Goal: Task Accomplishment & Management: Manage account settings

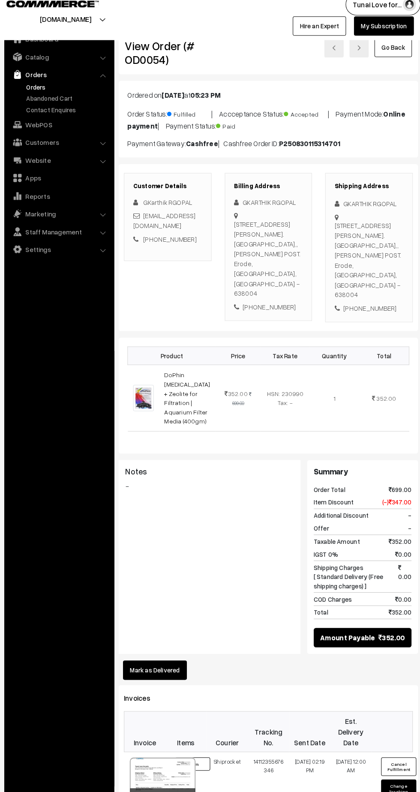
click at [42, 106] on link "Abandoned Cart" at bounding box center [70, 106] width 85 height 9
click at [39, 99] on link "Orders" at bounding box center [70, 95] width 85 height 9
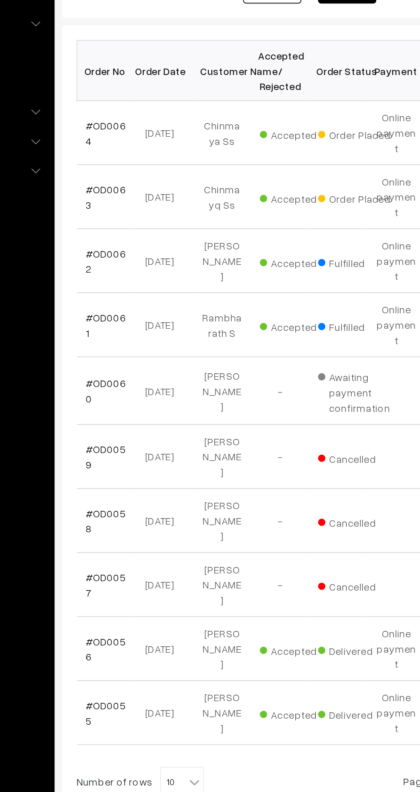
click at [145, 224] on link "#OD0064" at bounding box center [146, 232] width 24 height 16
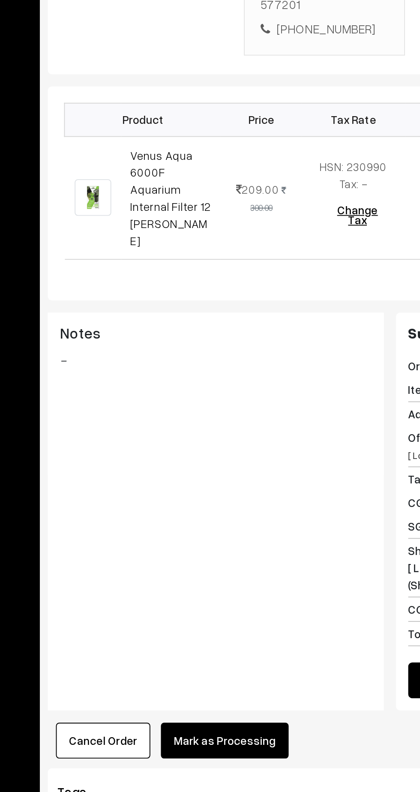
click at [217, 665] on button "Mark as Processing" at bounding box center [213, 674] width 67 height 19
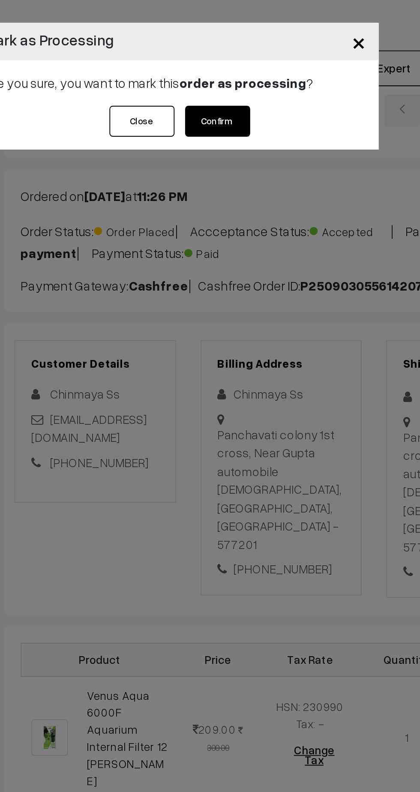
click at [235, 67] on button "Confirm" at bounding box center [232, 64] width 34 height 16
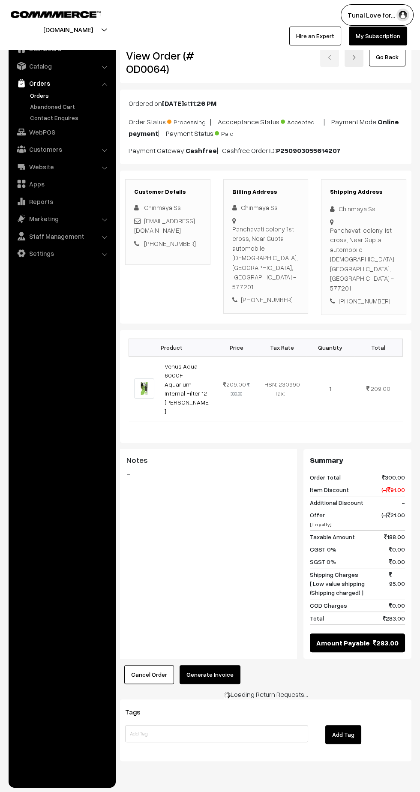
click at [213, 665] on button "Generate Invoice" at bounding box center [210, 674] width 61 height 19
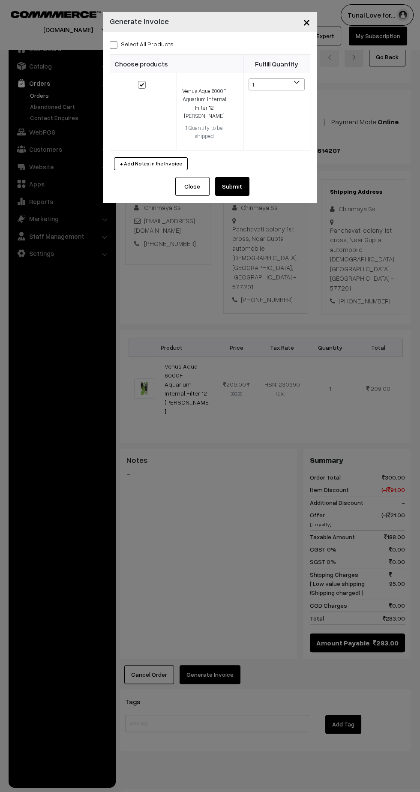
click at [229, 179] on button "Submit" at bounding box center [232, 186] width 34 height 19
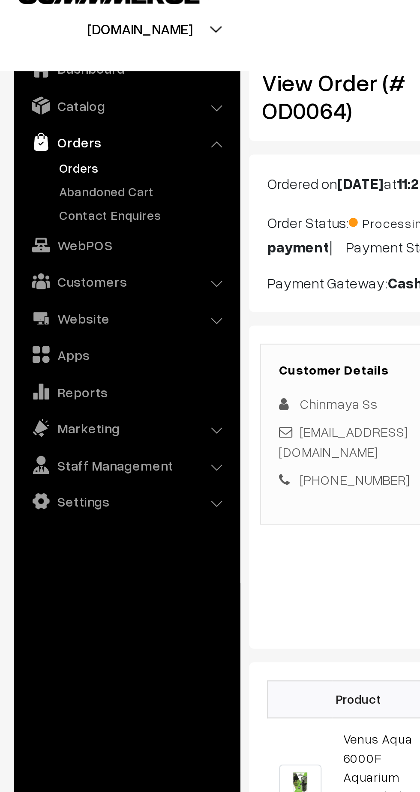
scroll to position [0, 0]
click at [40, 97] on link "Orders" at bounding box center [70, 95] width 85 height 9
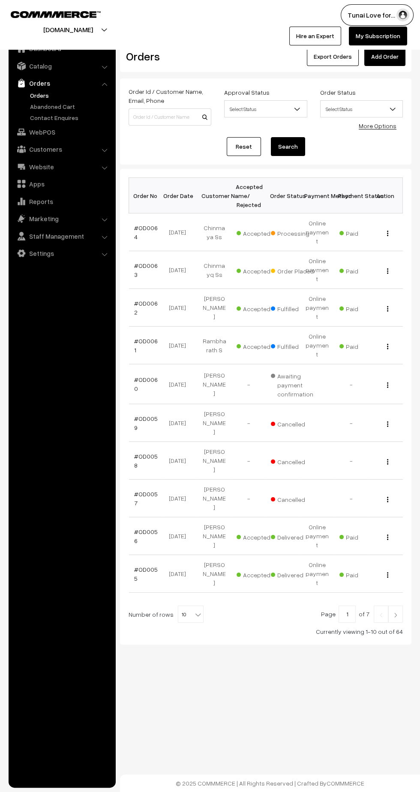
click at [135, 262] on link "#OD0063" at bounding box center [146, 270] width 24 height 16
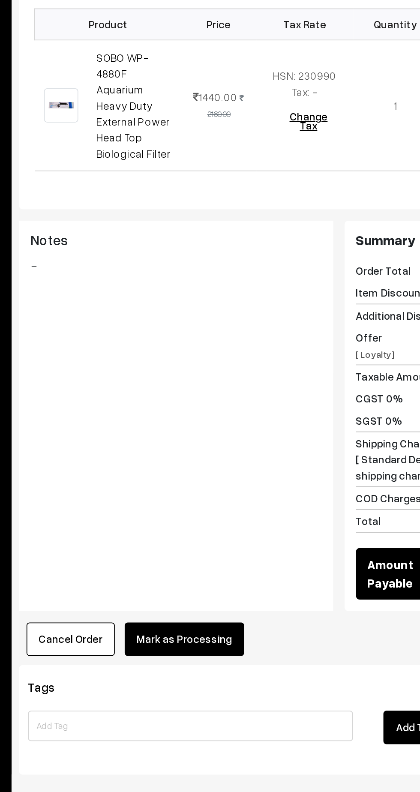
click at [198, 685] on button "Mark as Processing" at bounding box center [213, 694] width 67 height 19
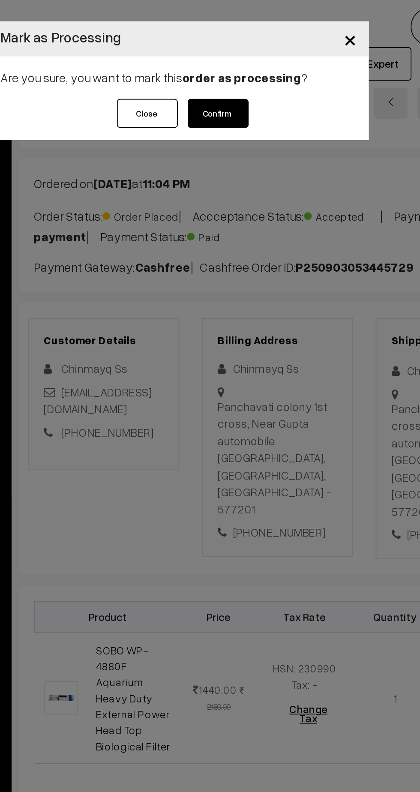
click at [235, 63] on button "Confirm" at bounding box center [232, 64] width 34 height 16
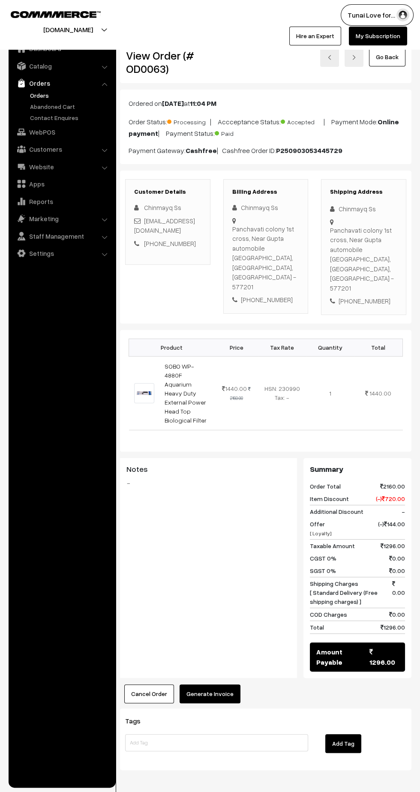
click at [213, 685] on button "Generate Invoice" at bounding box center [210, 694] width 61 height 19
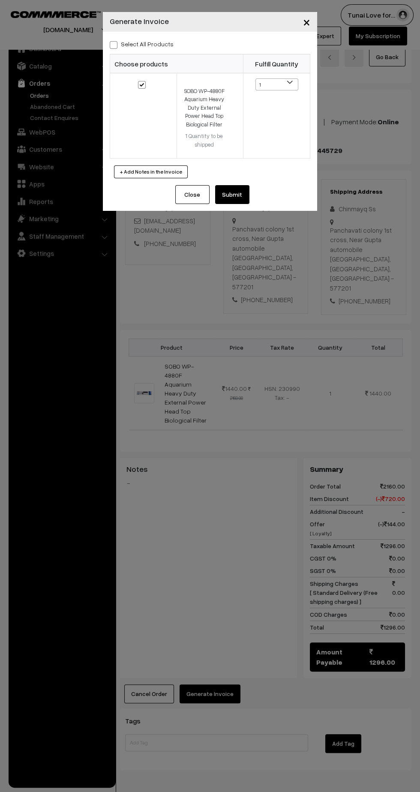
click at [232, 195] on button "Submit" at bounding box center [232, 194] width 34 height 19
